Goal: Information Seeking & Learning: Compare options

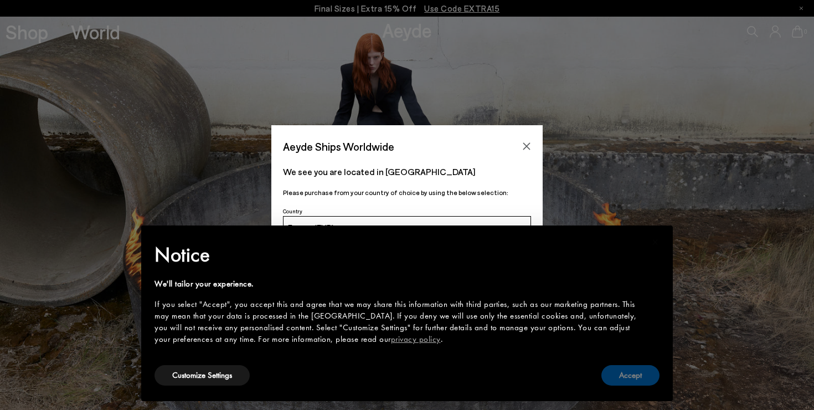
click at [623, 380] on button "Accept" at bounding box center [630, 375] width 58 height 20
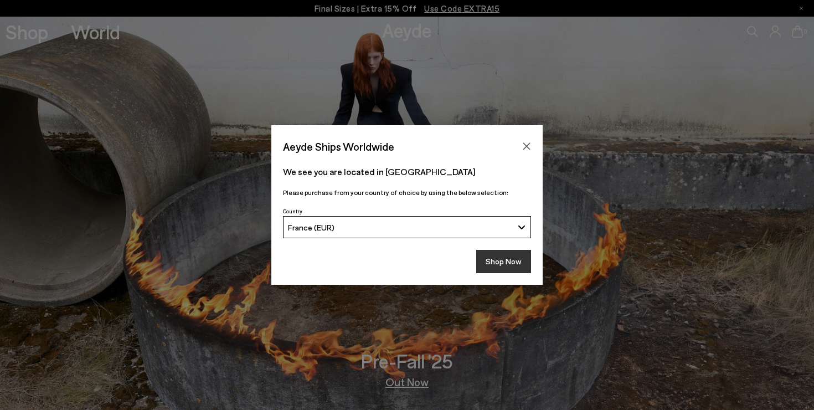
click at [501, 264] on button "Shop Now" at bounding box center [503, 261] width 55 height 23
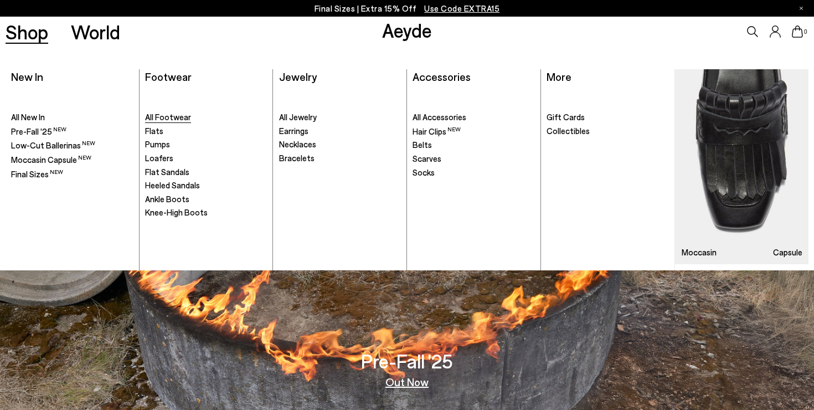
click at [166, 118] on span "All Footwear" at bounding box center [168, 117] width 46 height 10
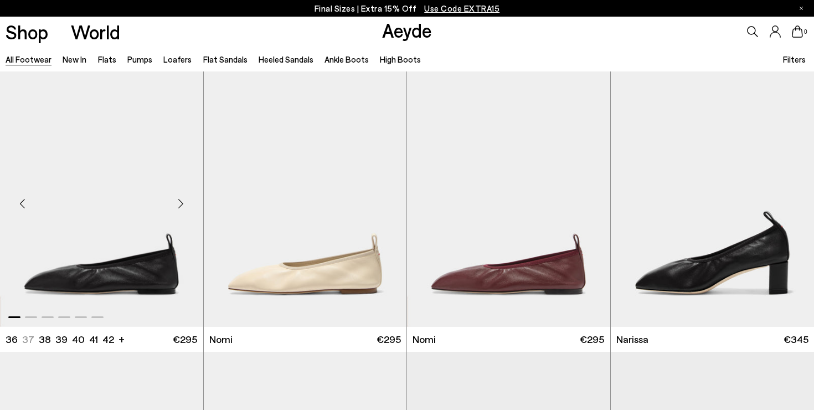
click at [179, 199] on div "Next slide" at bounding box center [180, 203] width 33 height 33
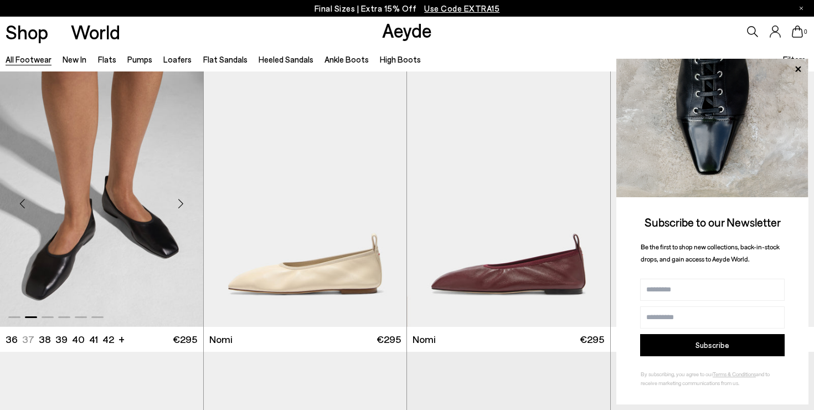
click at [184, 200] on div "Next slide" at bounding box center [180, 203] width 33 height 33
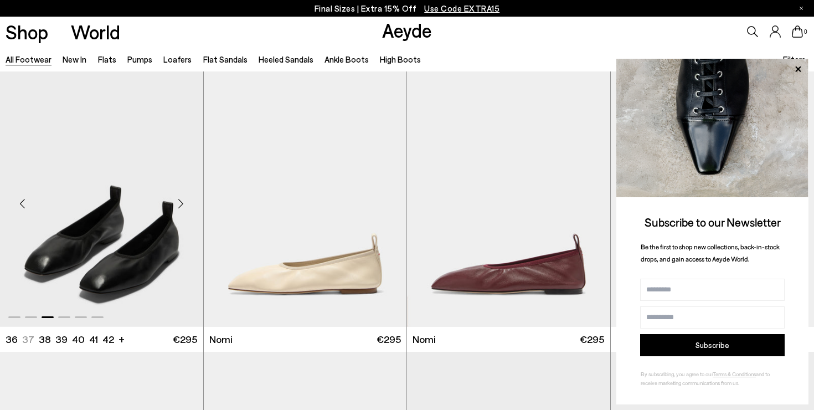
click at [184, 200] on div "Next slide" at bounding box center [180, 203] width 33 height 33
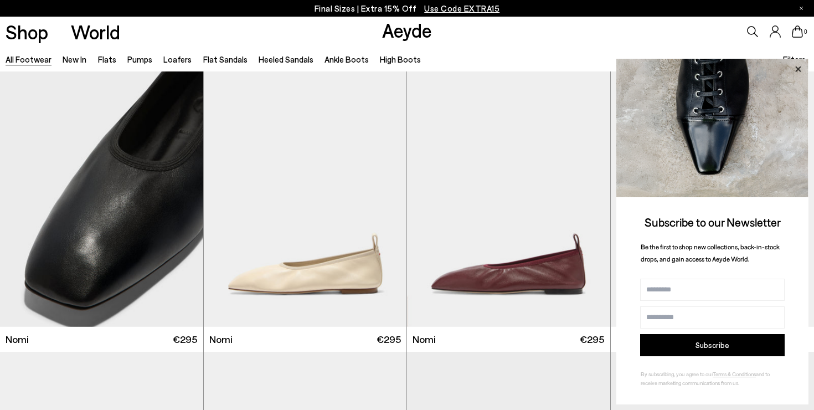
click at [800, 70] on icon at bounding box center [797, 69] width 14 height 14
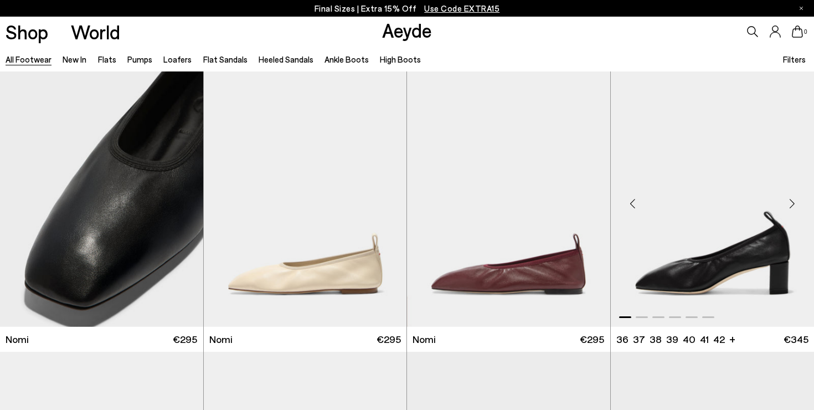
click at [791, 203] on div "Next slide" at bounding box center [791, 203] width 33 height 33
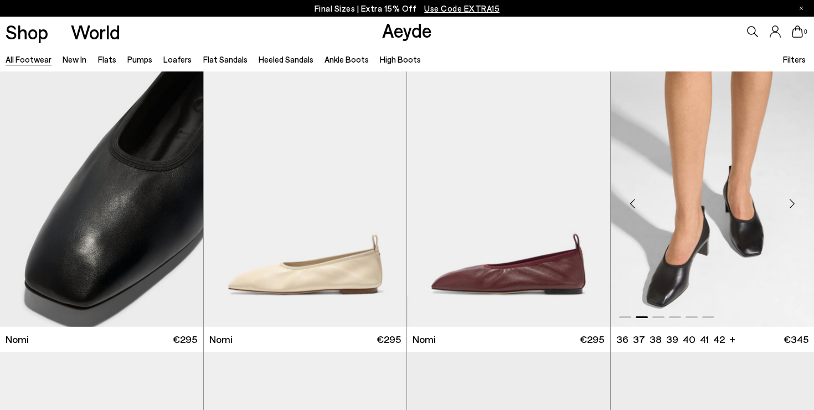
click at [791, 203] on div "Next slide" at bounding box center [791, 203] width 33 height 33
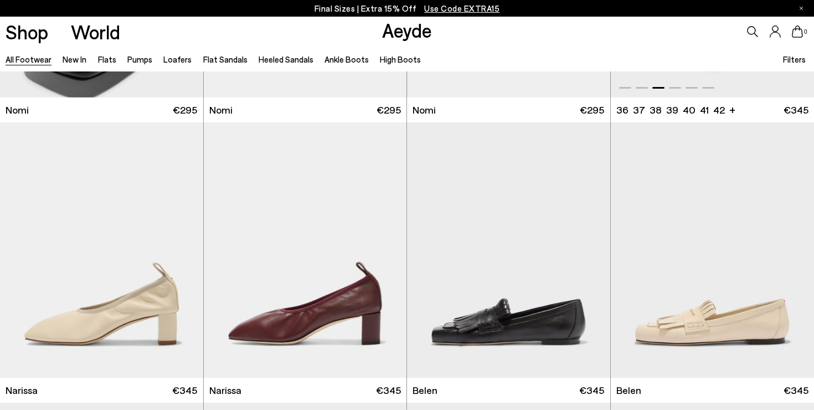
scroll to position [276, 0]
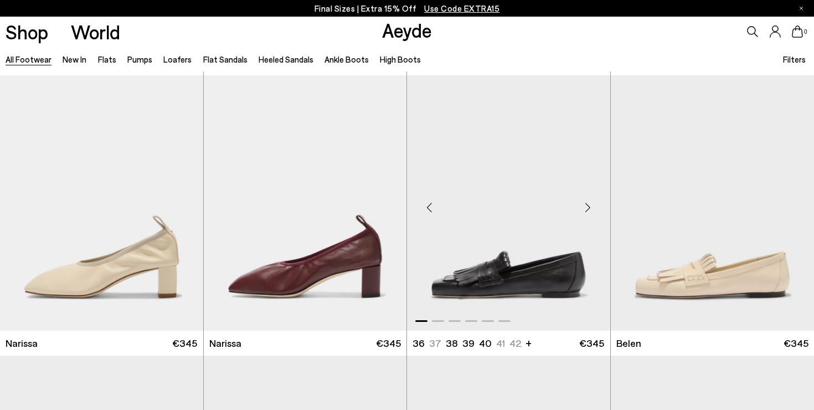
click at [588, 203] on div "Next slide" at bounding box center [587, 206] width 33 height 33
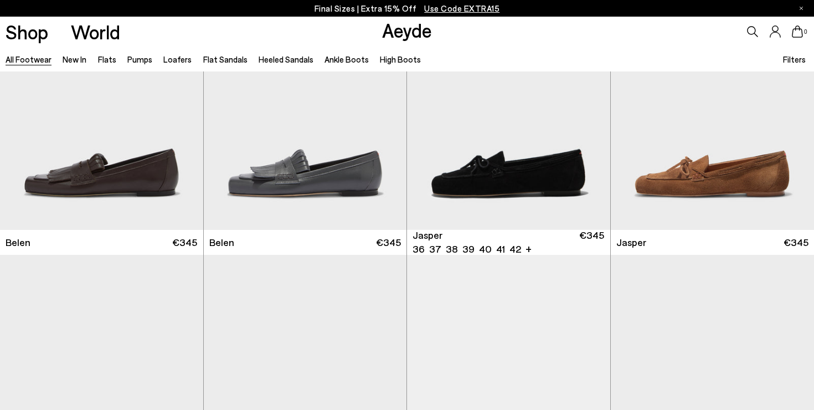
scroll to position [876, 0]
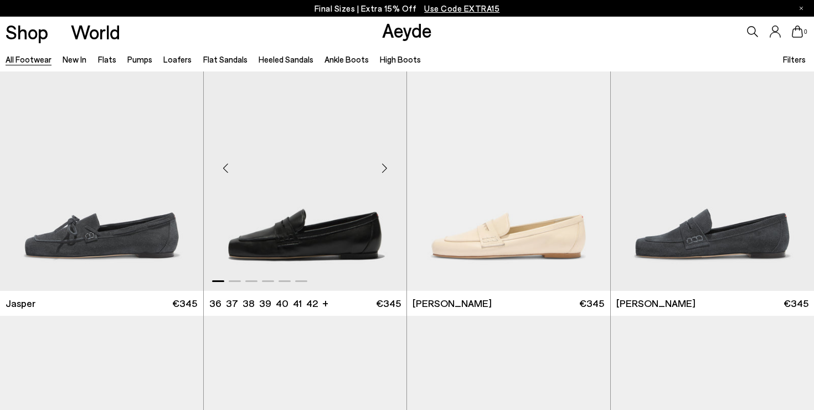
click at [384, 167] on div "Next slide" at bounding box center [384, 167] width 33 height 33
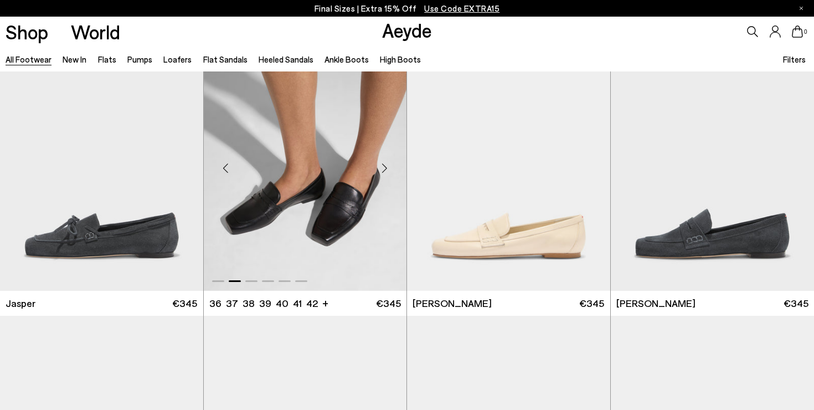
click at [384, 167] on div "Next slide" at bounding box center [384, 167] width 33 height 33
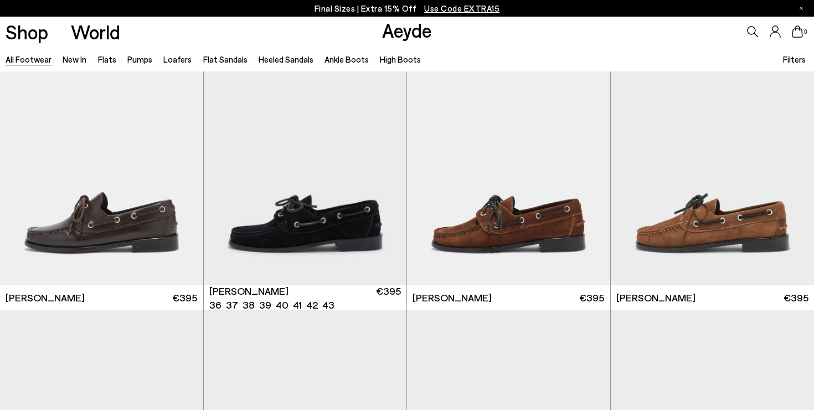
scroll to position [1442, 0]
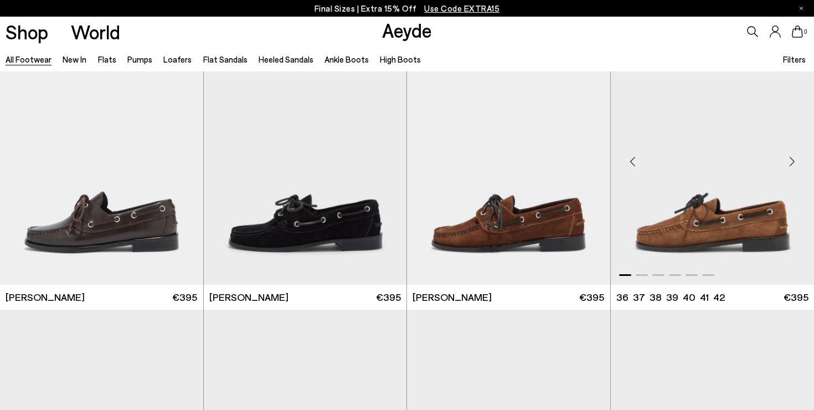
click at [790, 162] on div "Next slide" at bounding box center [791, 161] width 33 height 33
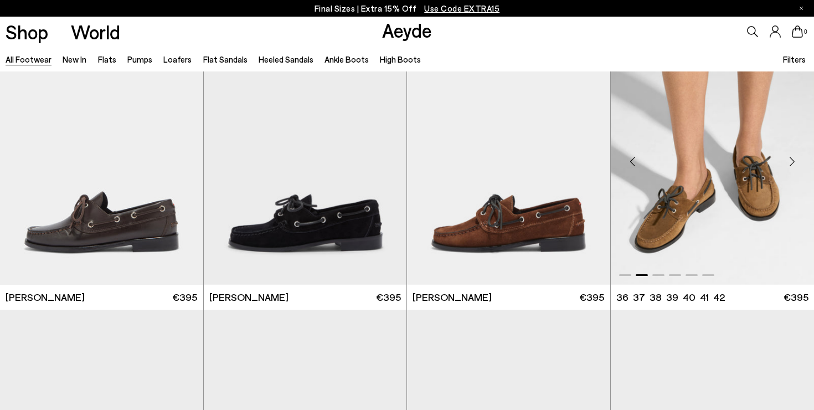
click at [790, 162] on div "Next slide" at bounding box center [791, 161] width 33 height 33
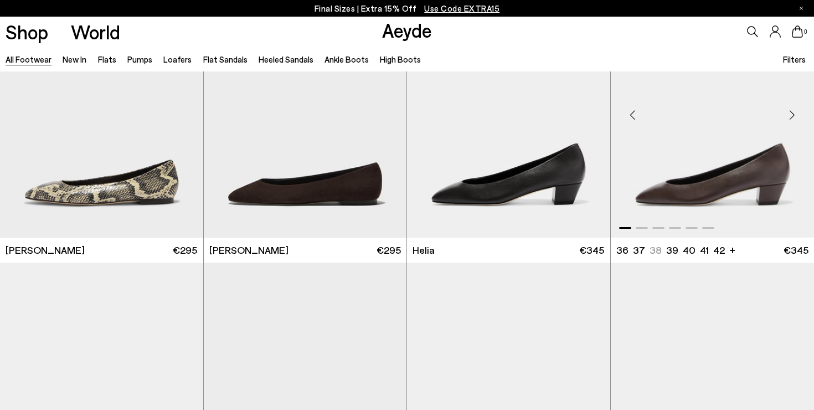
scroll to position [2330, 0]
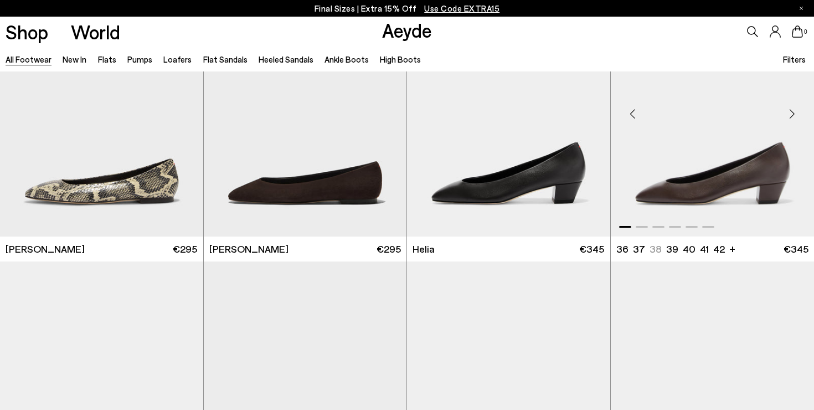
click at [790, 112] on div "Next slide" at bounding box center [791, 113] width 33 height 33
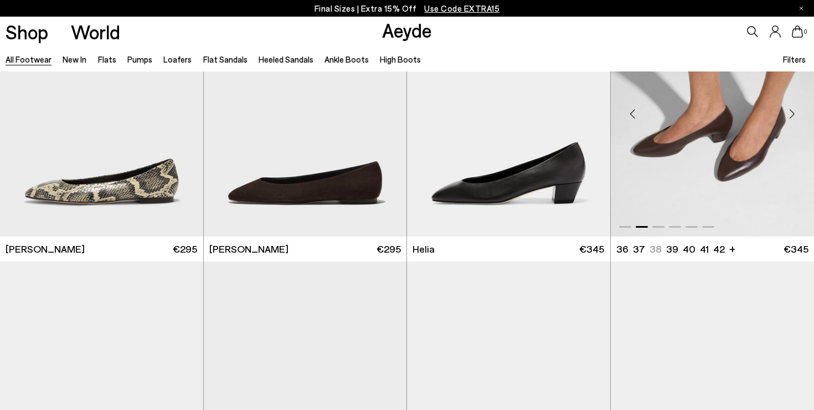
click at [790, 112] on div "Next slide" at bounding box center [791, 113] width 33 height 33
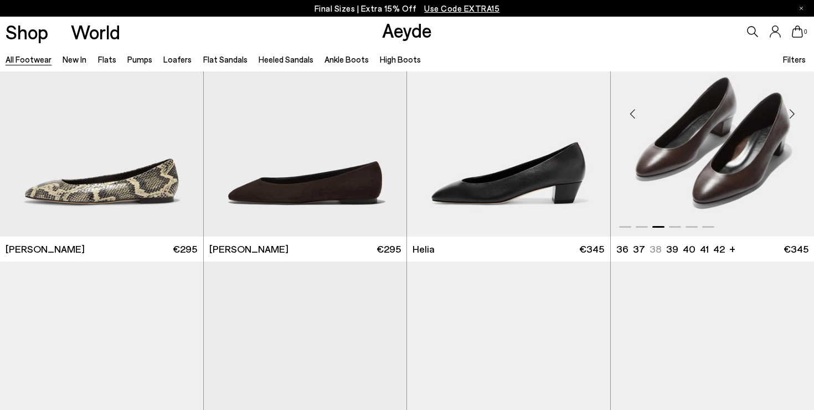
click at [790, 112] on div "Next slide" at bounding box center [791, 113] width 33 height 33
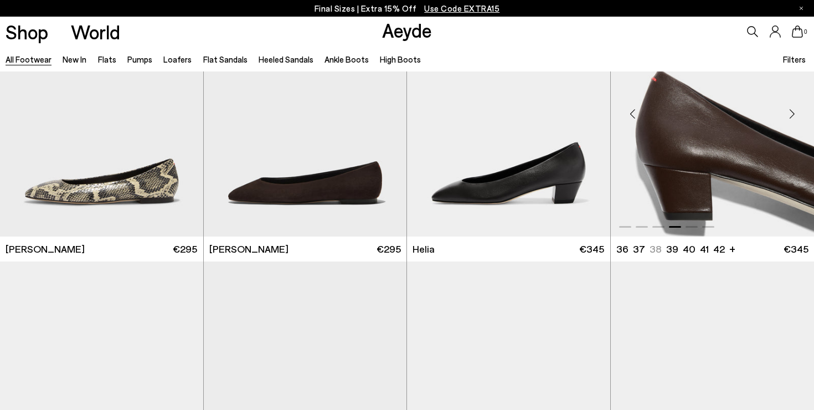
click at [711, 133] on img "4 / 6" at bounding box center [712, 109] width 204 height 255
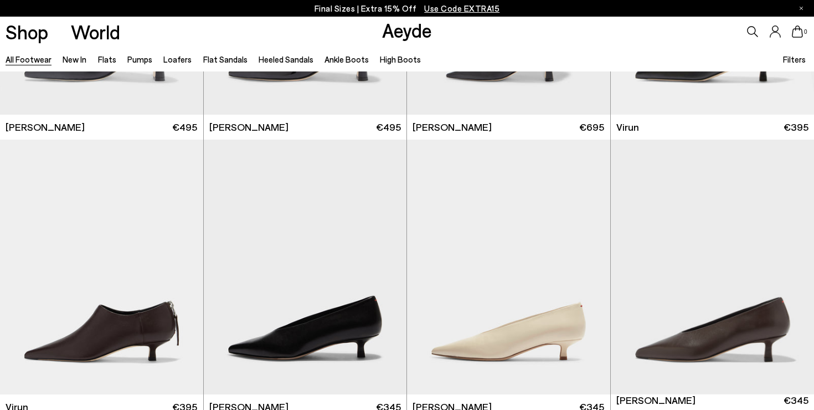
scroll to position [3665, 0]
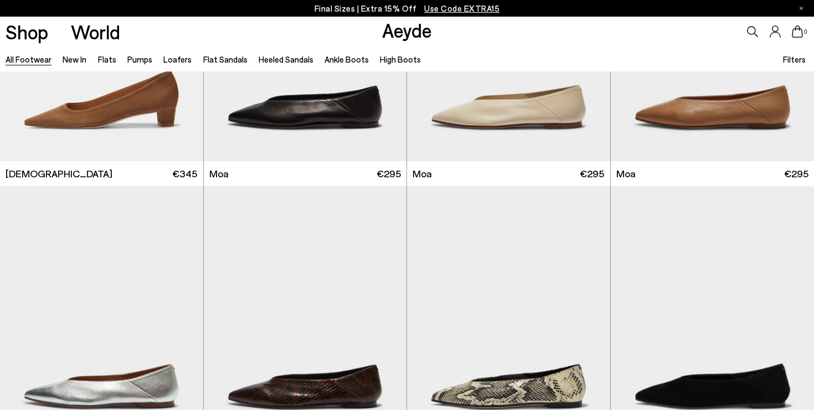
scroll to position [4748, 0]
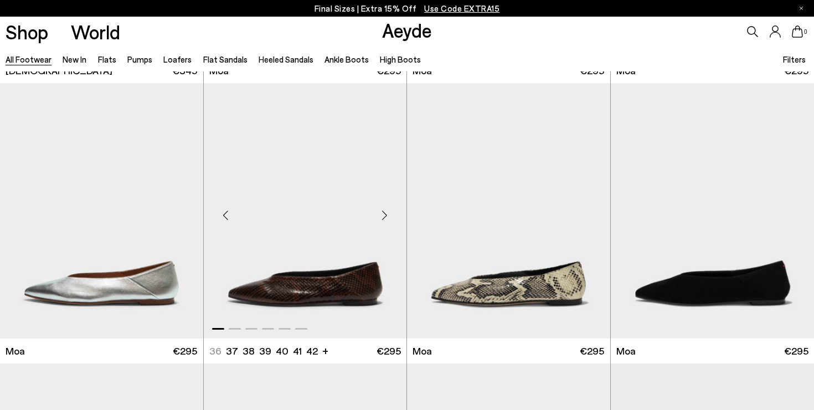
click at [385, 213] on div "Next slide" at bounding box center [384, 214] width 33 height 33
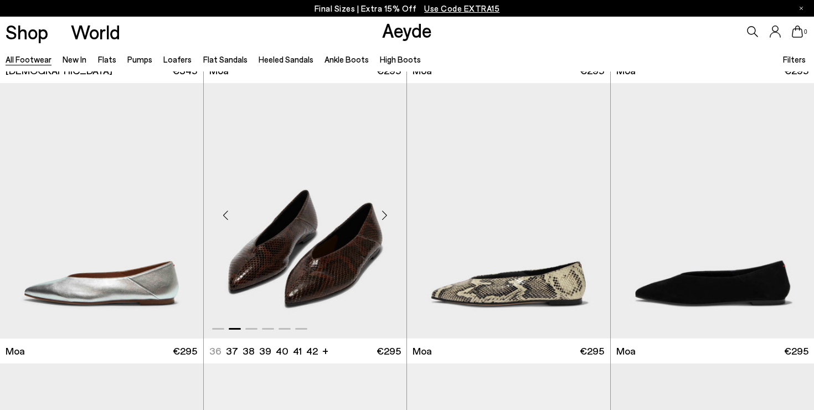
click at [385, 213] on div "Next slide" at bounding box center [384, 214] width 33 height 33
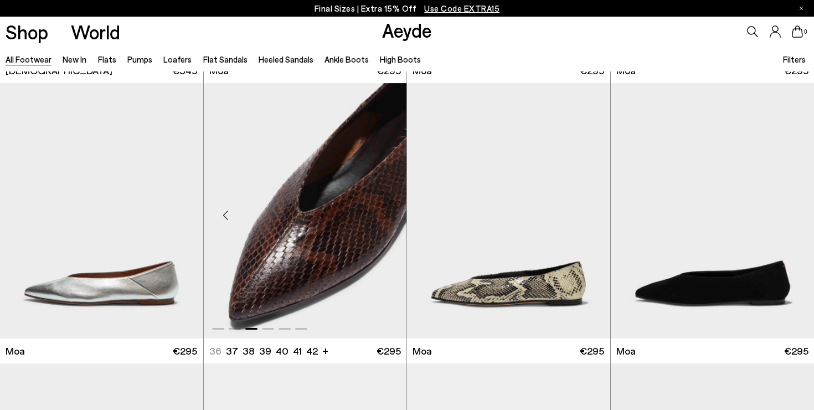
click at [385, 213] on div "Next slide" at bounding box center [384, 214] width 33 height 33
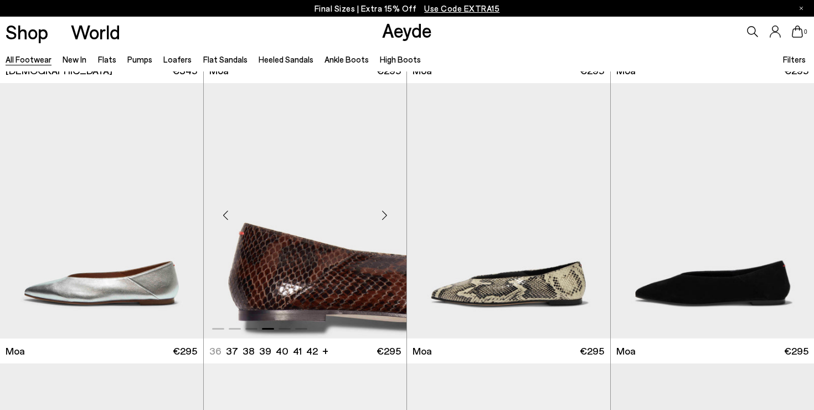
click at [385, 213] on div "Next slide" at bounding box center [384, 214] width 33 height 33
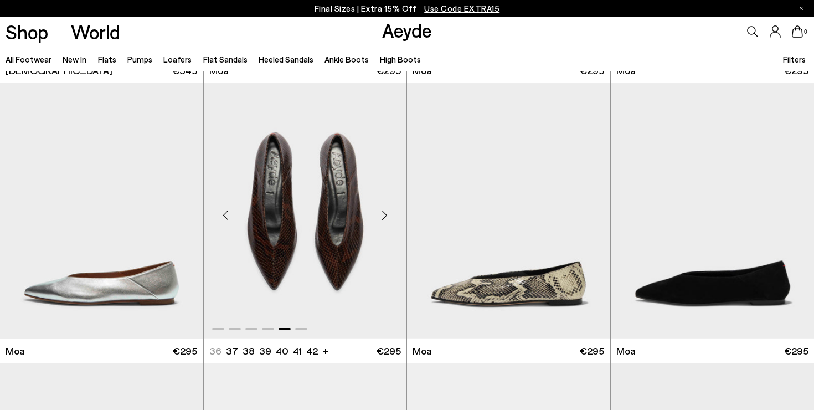
click at [385, 213] on div "Next slide" at bounding box center [384, 214] width 33 height 33
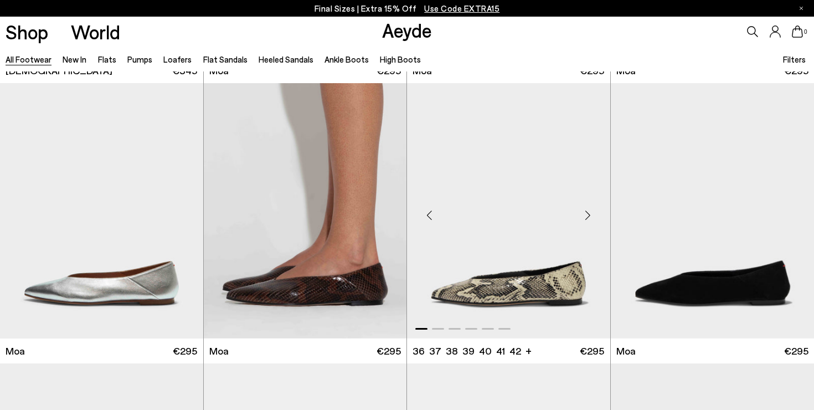
click at [584, 211] on div "Next slide" at bounding box center [587, 214] width 33 height 33
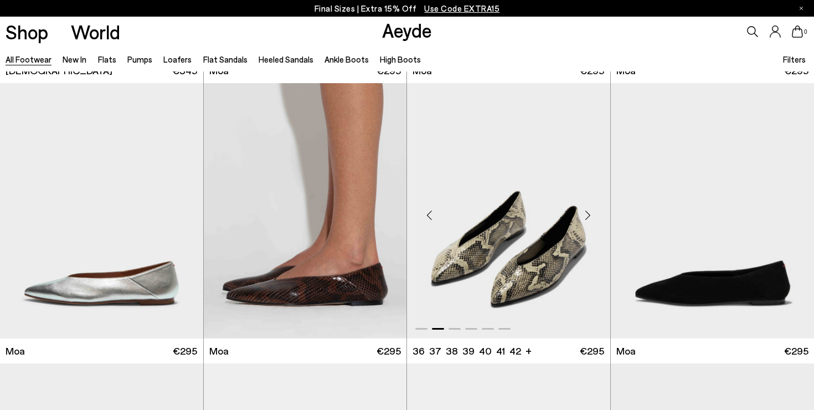
click at [584, 211] on div "Next slide" at bounding box center [587, 214] width 33 height 33
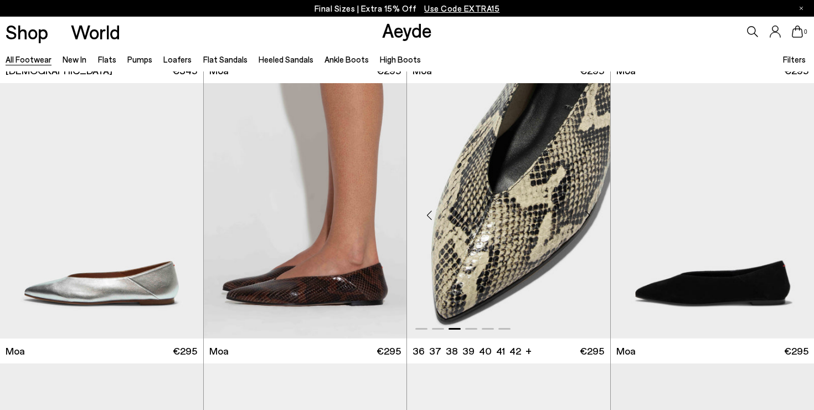
click at [584, 211] on div "Next slide" at bounding box center [587, 214] width 33 height 33
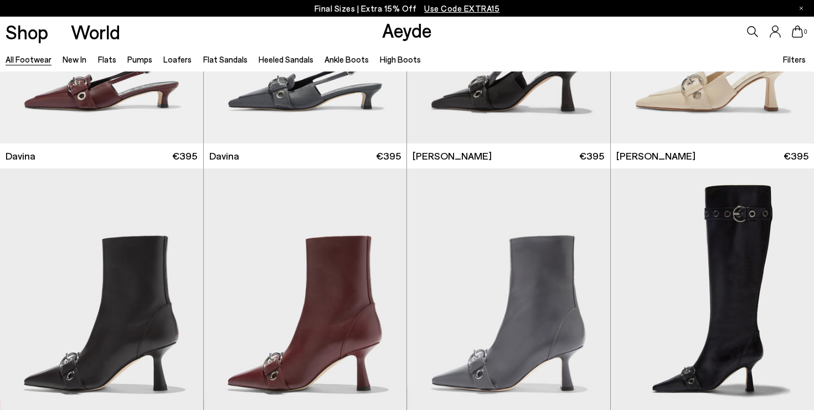
scroll to position [6670, 0]
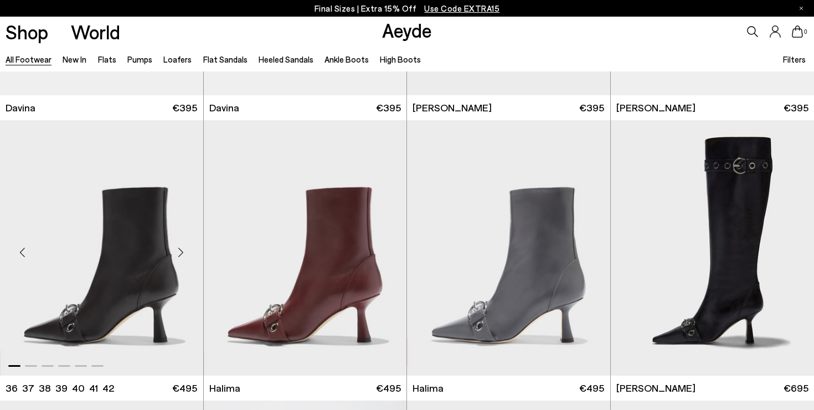
click at [187, 254] on div "Next slide" at bounding box center [180, 252] width 33 height 33
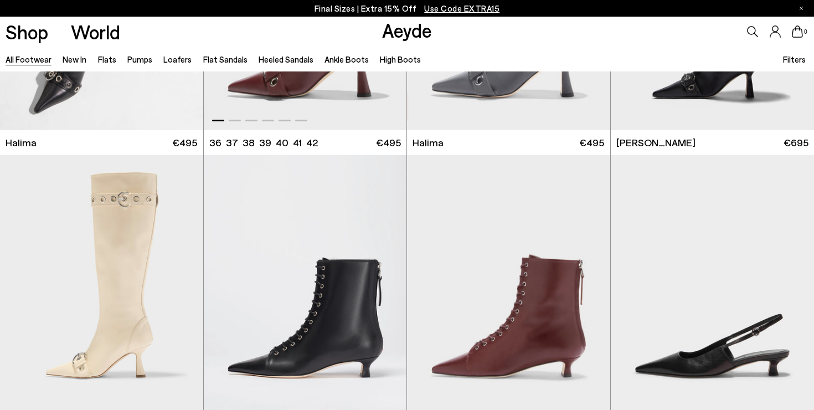
scroll to position [7039, 0]
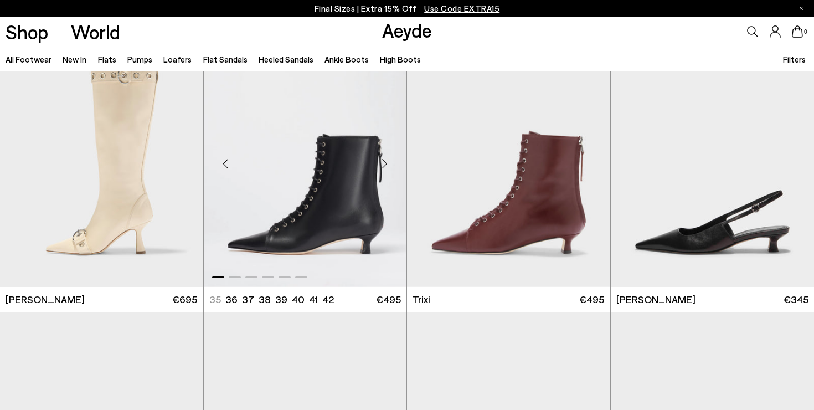
click at [382, 163] on div "Next slide" at bounding box center [384, 163] width 33 height 33
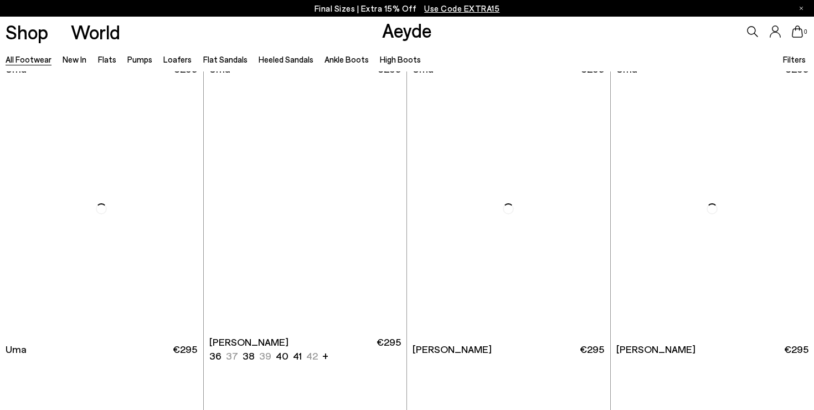
scroll to position [8712, 0]
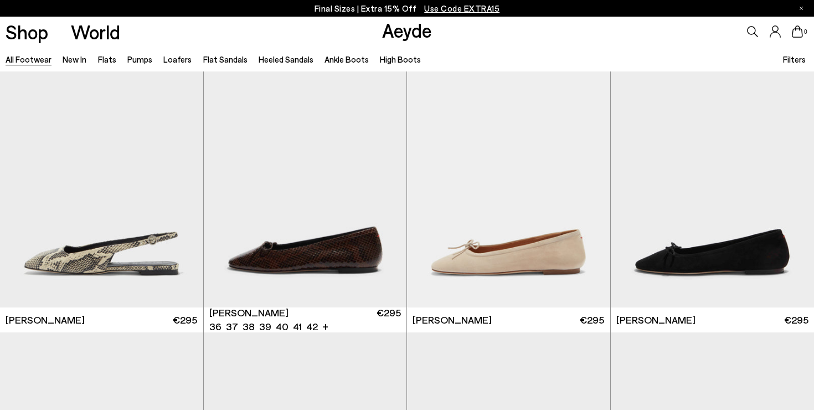
scroll to position [9819, 0]
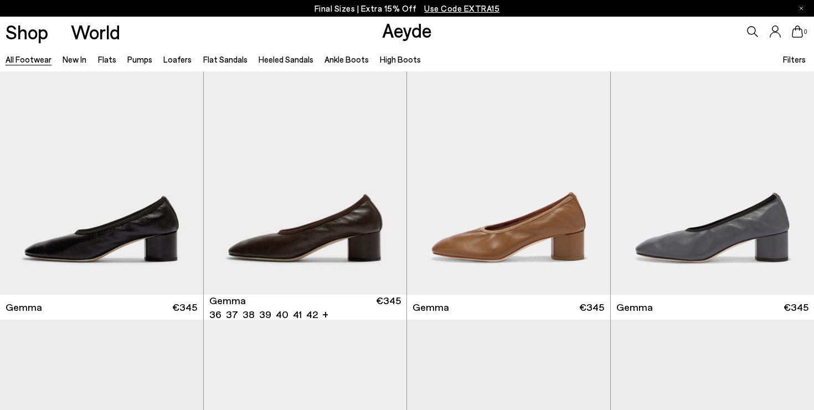
scroll to position [10679, 0]
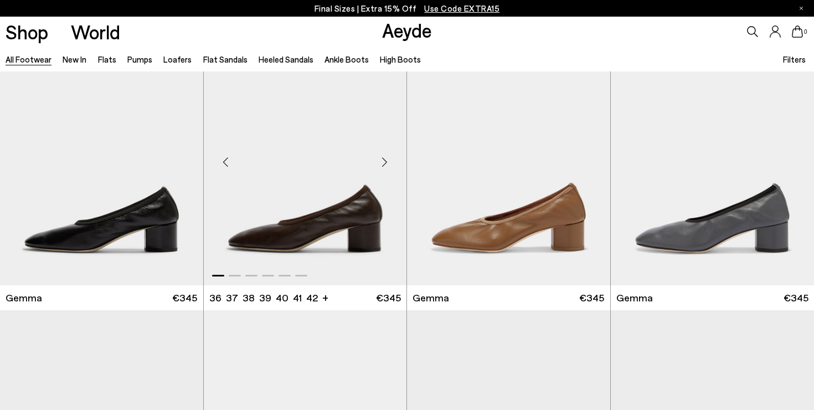
click at [387, 163] on div "Next slide" at bounding box center [384, 162] width 33 height 33
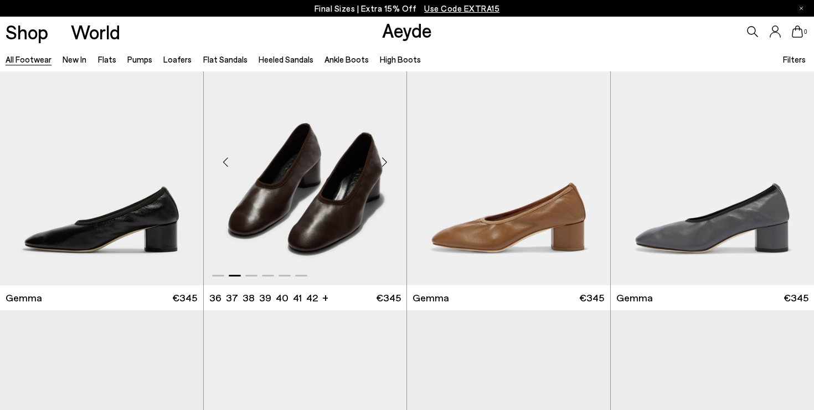
click at [387, 163] on div "Next slide" at bounding box center [384, 162] width 33 height 33
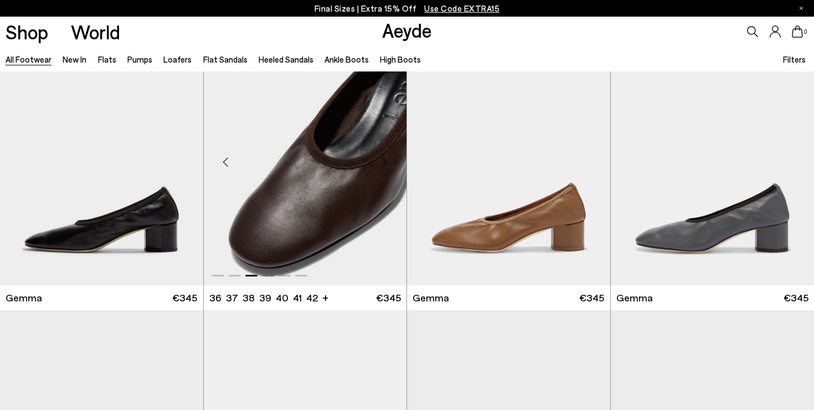
click at [387, 163] on div "Next slide" at bounding box center [384, 162] width 33 height 33
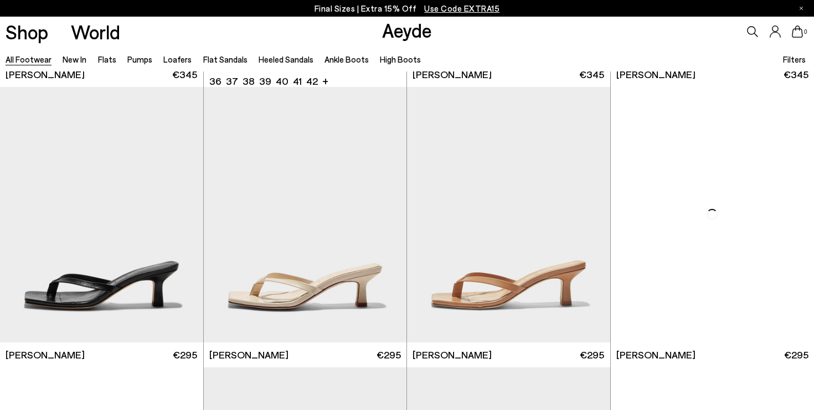
scroll to position [11755, 0]
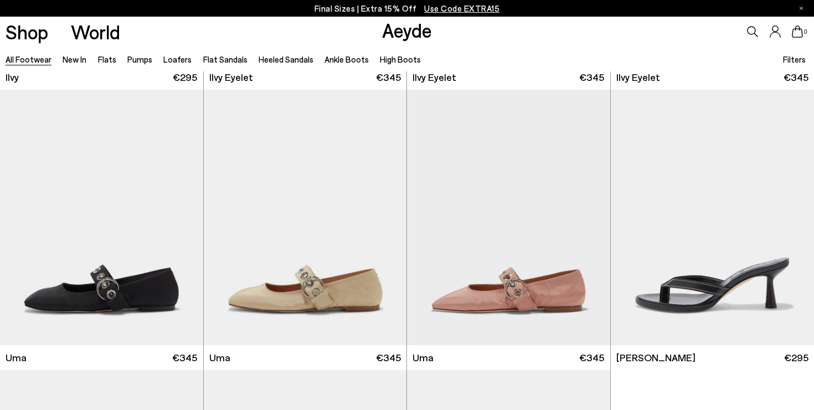
scroll to position [12955, 0]
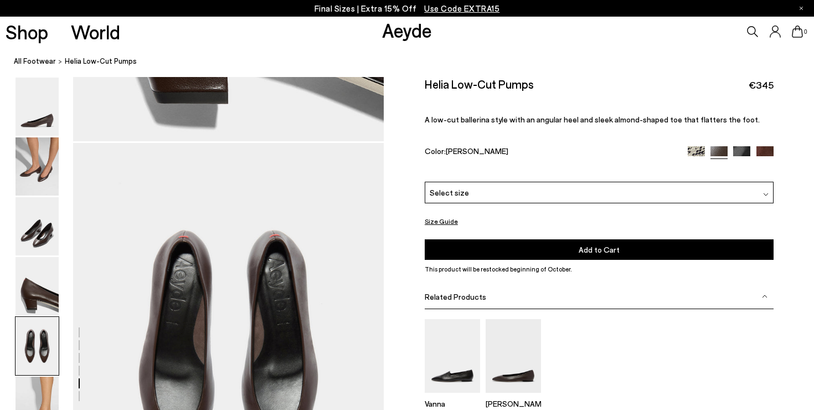
scroll to position [1508, 0]
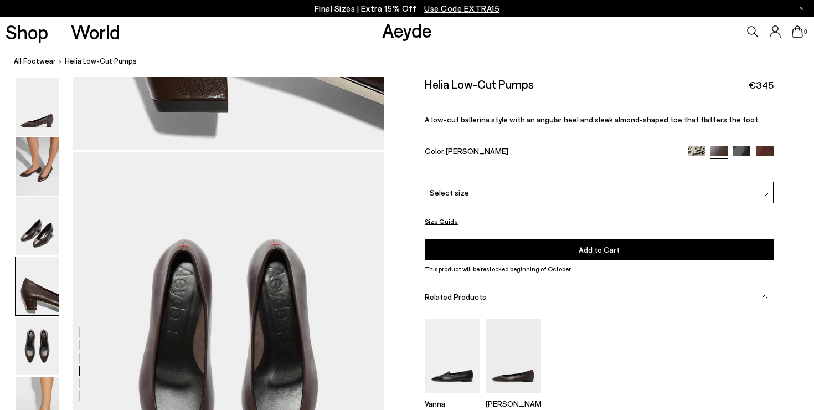
click at [694, 146] on img at bounding box center [695, 154] width 17 height 17
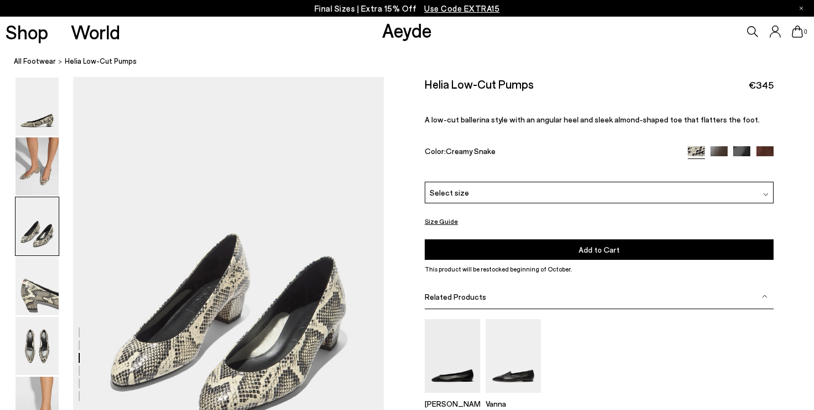
scroll to position [695, 0]
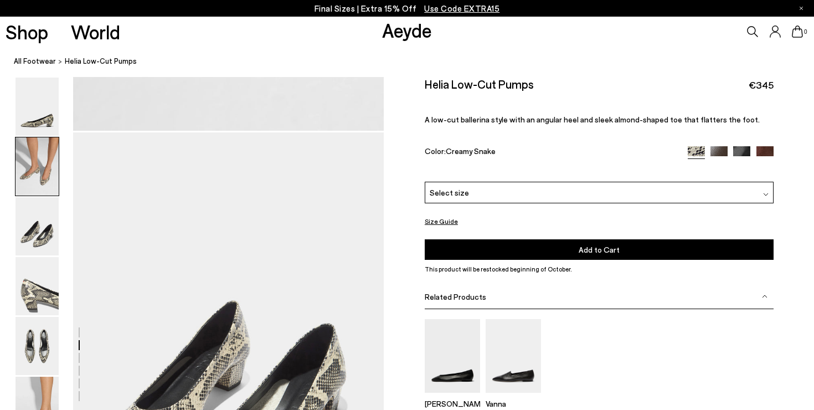
click at [764, 146] on img at bounding box center [764, 154] width 17 height 17
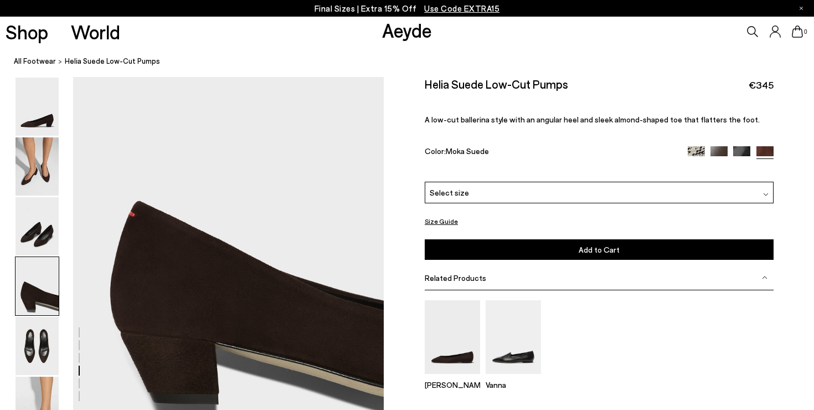
scroll to position [1213, 0]
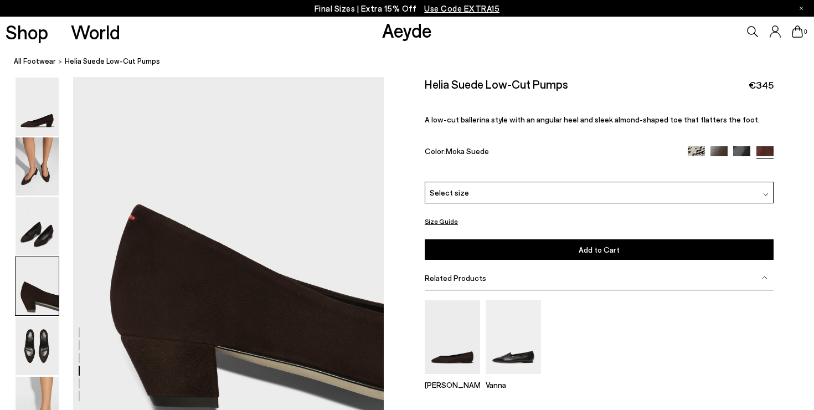
click at [738, 146] on img at bounding box center [741, 154] width 17 height 17
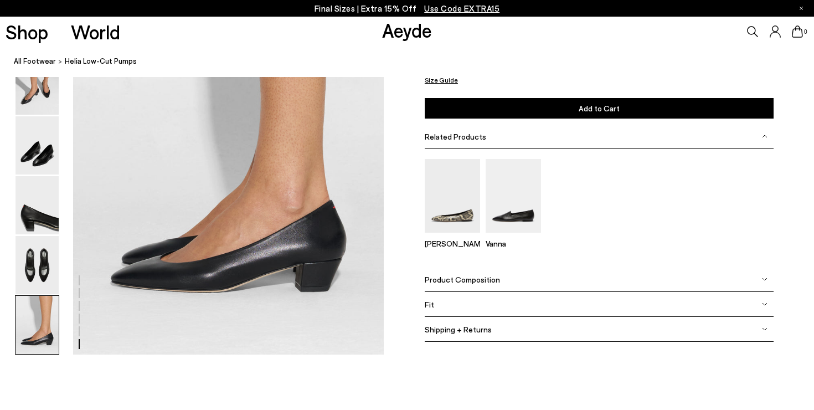
scroll to position [2135, 0]
